Goal: Find specific page/section: Find specific page/section

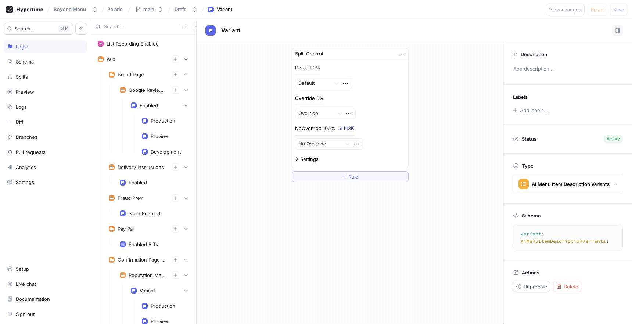
click at [137, 31] on div at bounding box center [143, 26] width 105 height 15
click at [137, 29] on input "text" at bounding box center [141, 26] width 75 height 7
paste input "test.temporally_dynamic_categories"
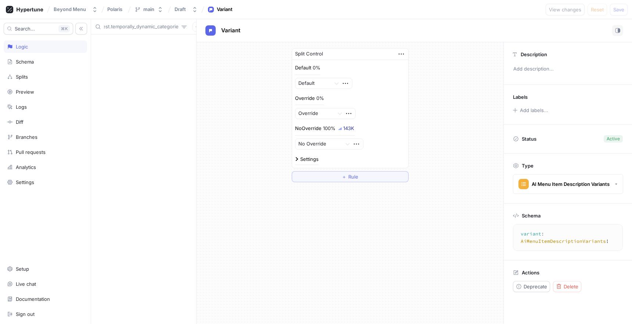
scroll to position [0, 13]
type input "t"
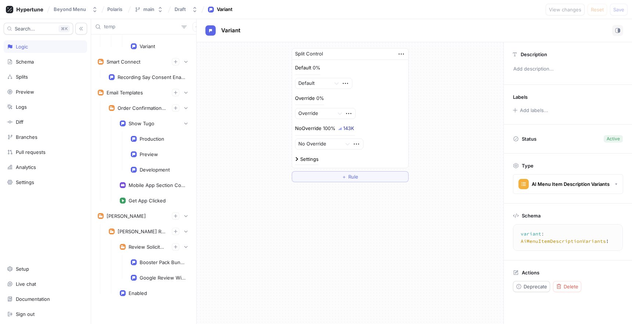
scroll to position [553, 0]
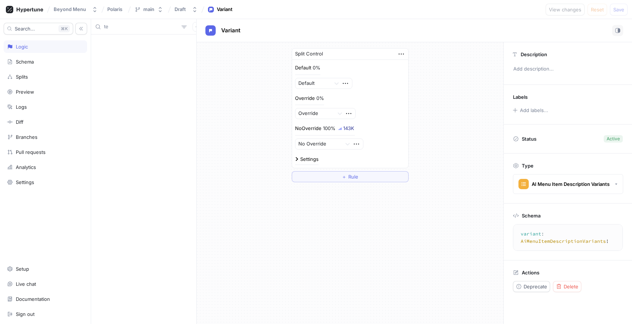
type input "t"
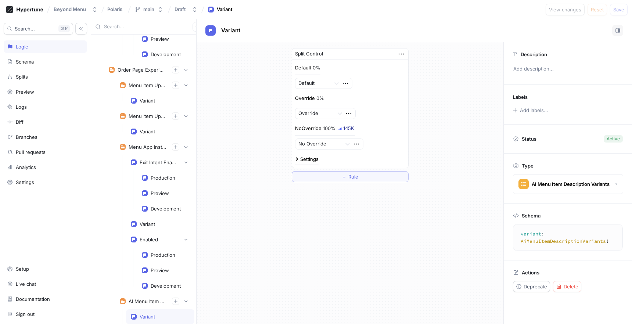
click at [451, 166] on div "Split Control Default 0% Default Override 0% Override NoOverride 100% 145K No O…" at bounding box center [350, 115] width 307 height 146
